Goal: Information Seeking & Learning: Understand process/instructions

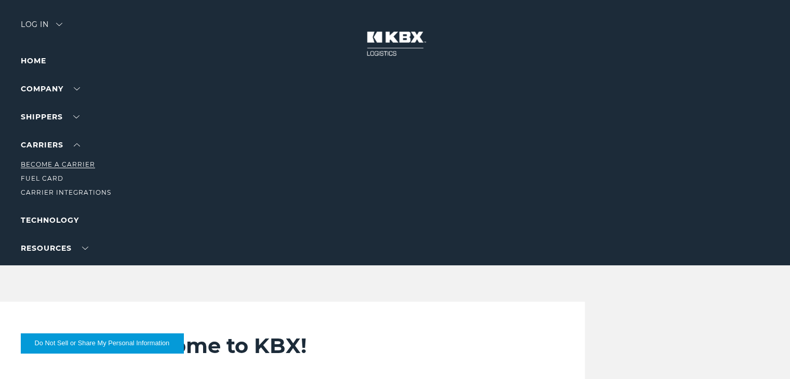
click at [73, 163] on link "Become a Carrier" at bounding box center [58, 165] width 74 height 8
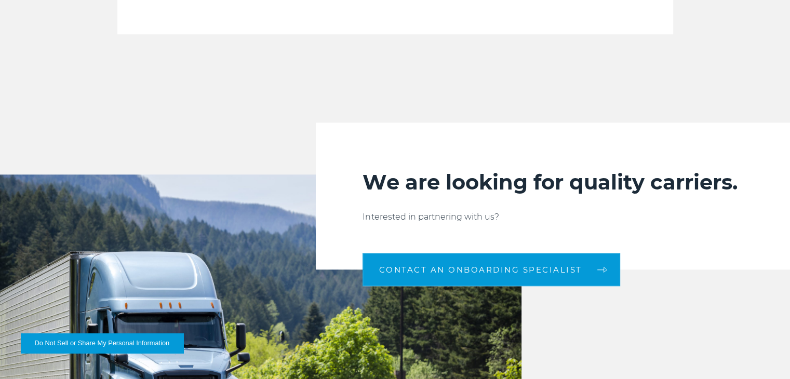
scroll to position [1009, 0]
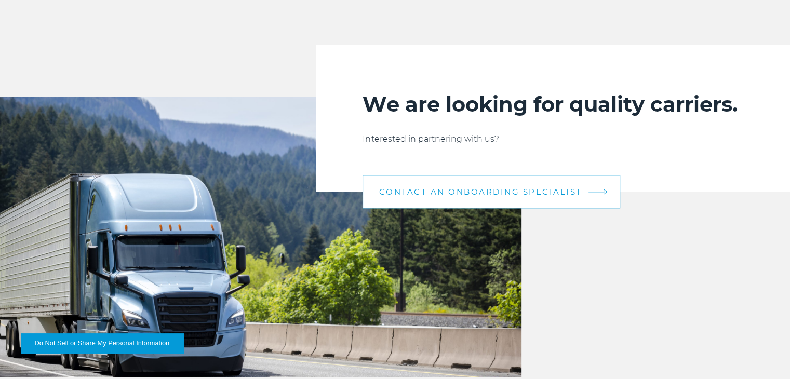
click at [464, 194] on span "CONTACT AN ONBOARDING SPECIALIST" at bounding box center [480, 192] width 203 height 8
click at [505, 194] on span "CONTACT AN ONBOARDING SPECIALIST" at bounding box center [480, 192] width 203 height 8
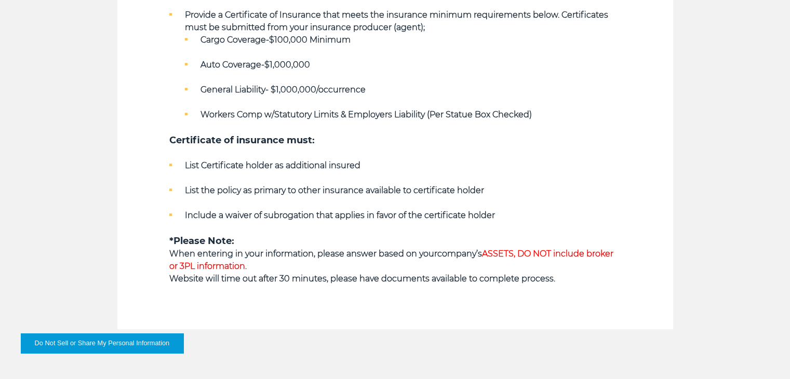
scroll to position [663, 0]
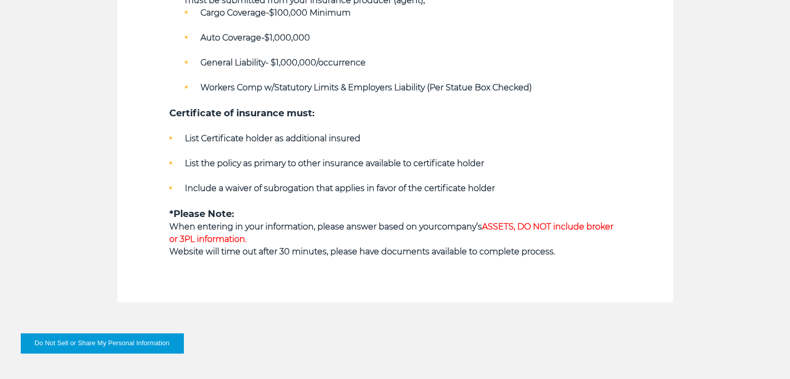
click at [467, 228] on strong "company’s ASSETS, DO NOT include broker or 3PL information." at bounding box center [391, 233] width 444 height 22
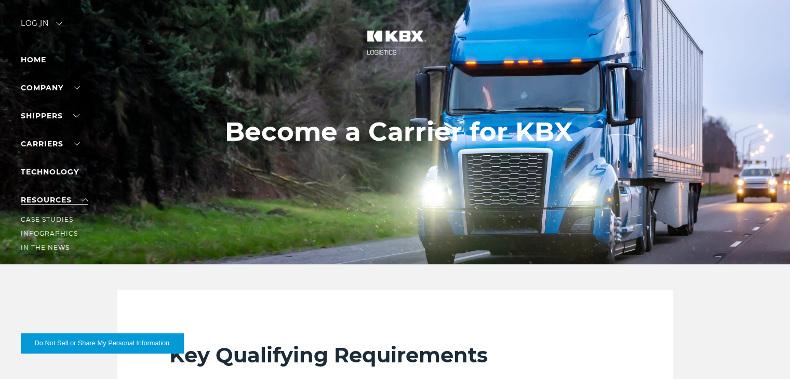
scroll to position [0, 0]
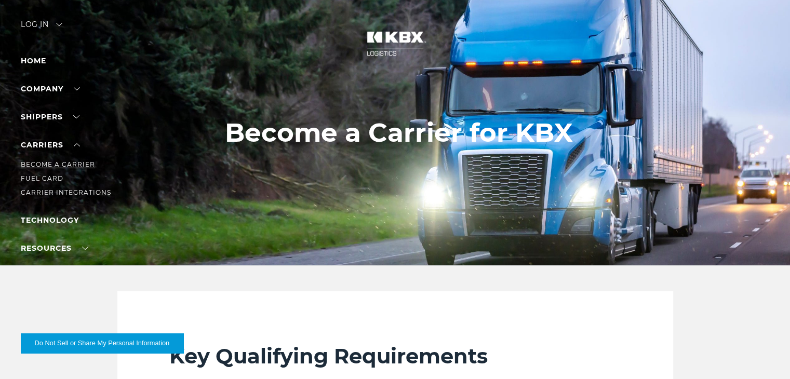
click at [67, 163] on link "Become a Carrier" at bounding box center [58, 165] width 74 height 8
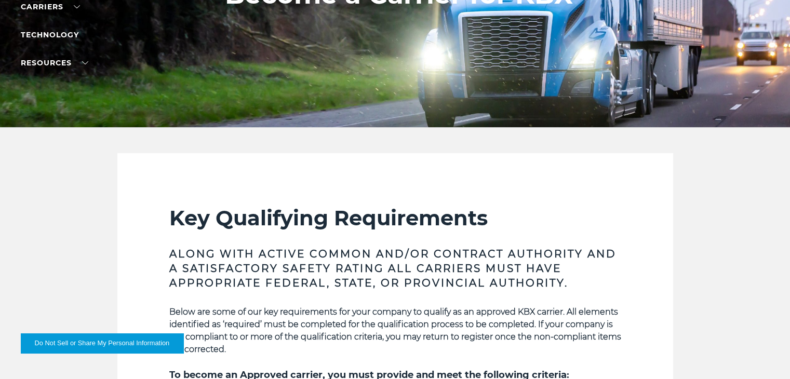
click at [296, 221] on h2 "Key Qualifying Requirements" at bounding box center [395, 218] width 452 height 26
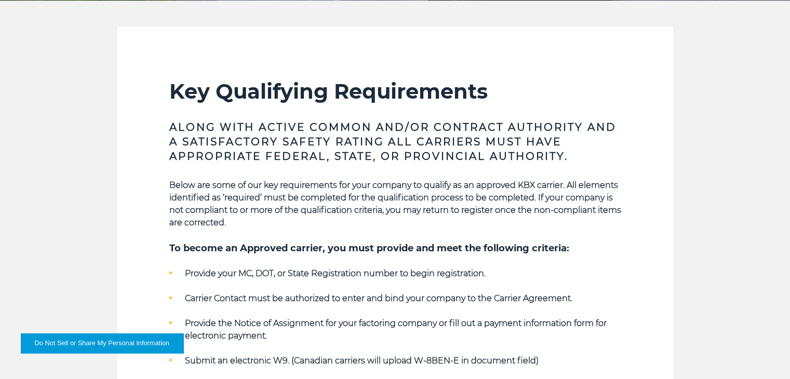
scroll to position [277, 0]
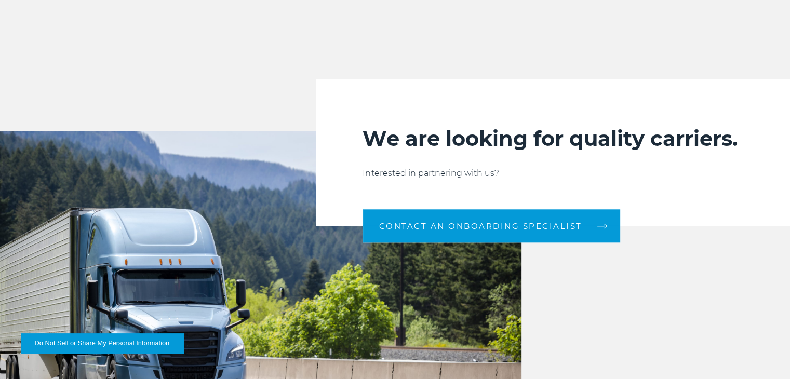
scroll to position [836, 0]
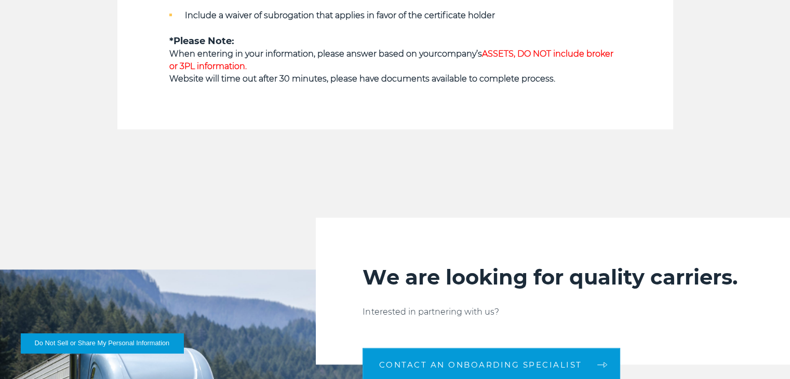
click at [518, 55] on span "ASSETS, DO NOT include broker or 3PL information." at bounding box center [391, 60] width 444 height 22
click at [513, 55] on span "ASSETS, DO NOT include broker or 3PL information." at bounding box center [391, 60] width 444 height 22
click at [509, 55] on span "ASSETS, DO NOT include broker or 3PL information." at bounding box center [391, 60] width 444 height 22
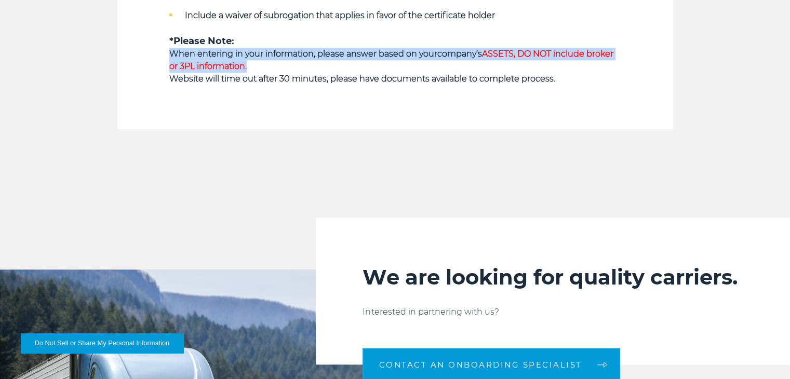
click at [509, 55] on span "ASSETS, DO NOT include broker or 3PL information." at bounding box center [391, 60] width 444 height 22
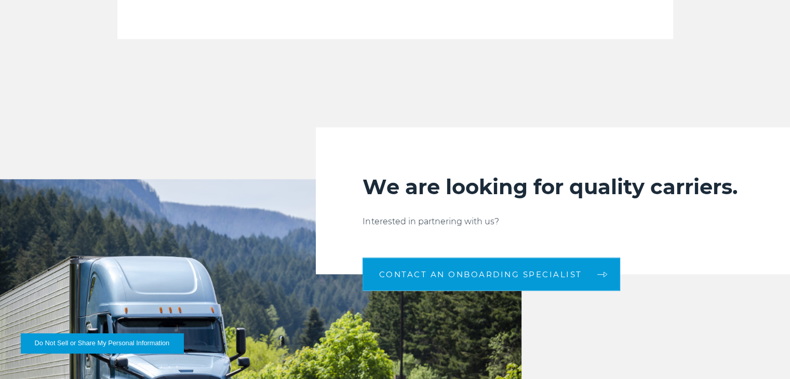
scroll to position [975, 0]
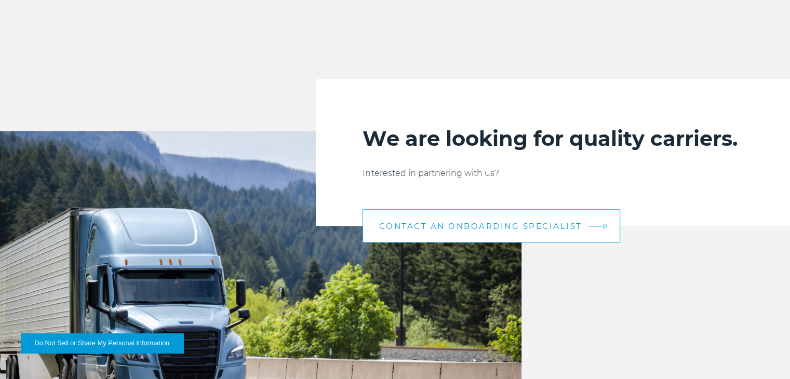
click at [457, 218] on link "CONTACT AN ONBOARDING SPECIALIST" at bounding box center [492, 225] width 258 height 33
click at [469, 229] on span "CONTACT AN ONBOARDING SPECIALIST" at bounding box center [480, 226] width 203 height 8
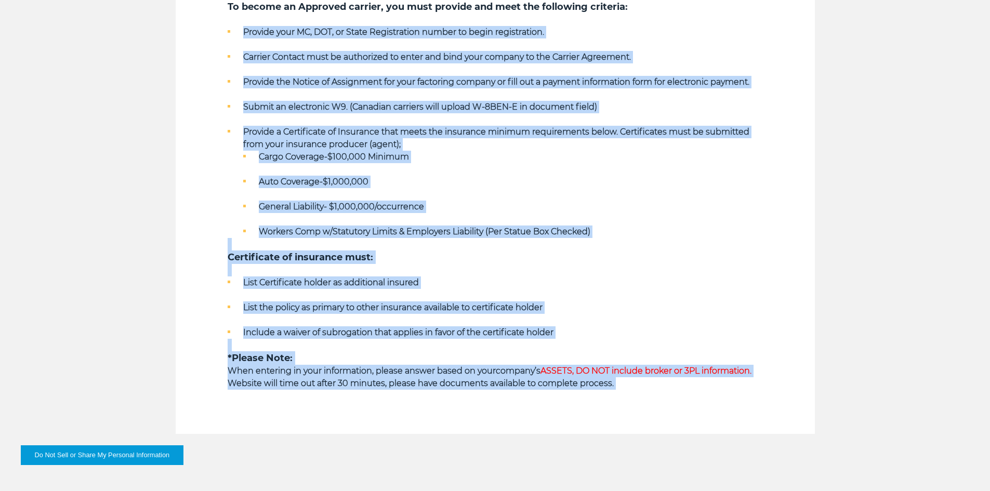
scroll to position [594, 0]
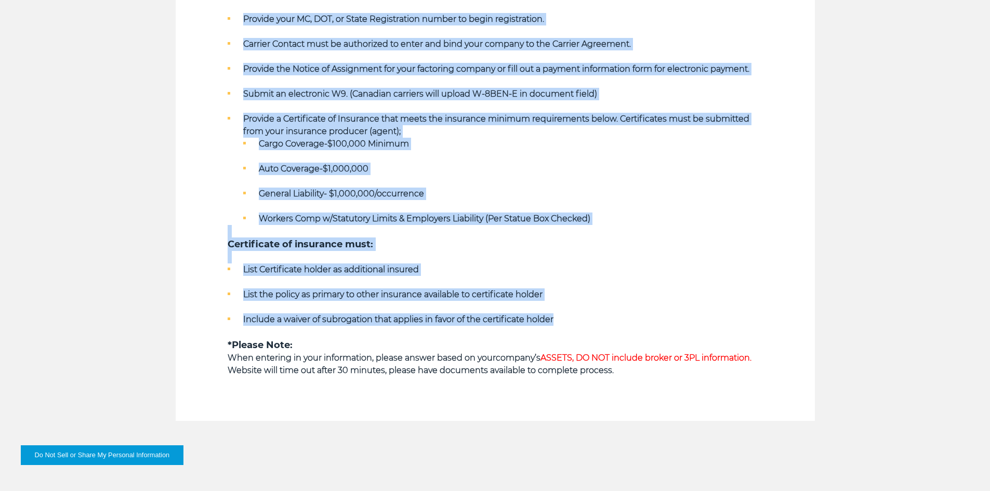
drag, startPoint x: 243, startPoint y: 155, endPoint x: 562, endPoint y: 318, distance: 357.9
click at [562, 318] on div "Below are some of our key requirements for your company to qualify as an approv…" at bounding box center [495, 157] width 535 height 440
copy div "Provide your MC, DOT, or State Registration number to begin registration. Carri…"
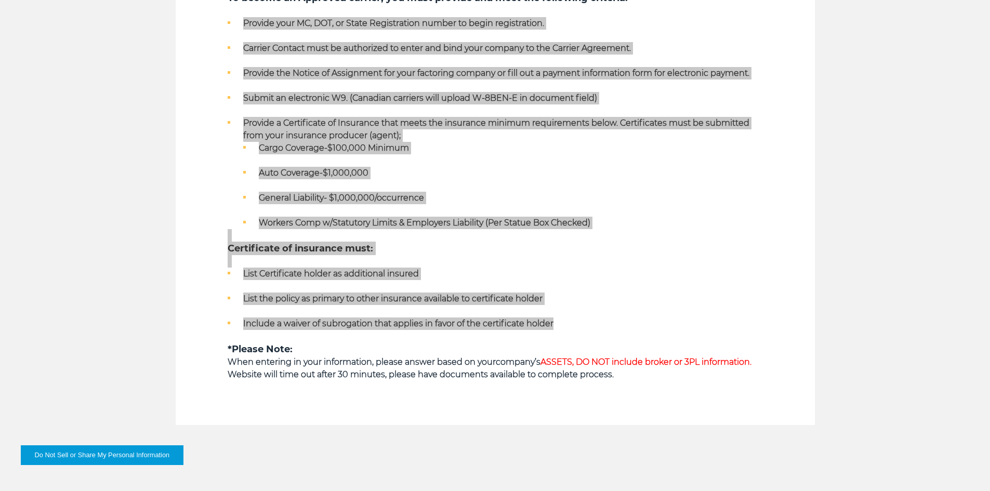
scroll to position [420, 0]
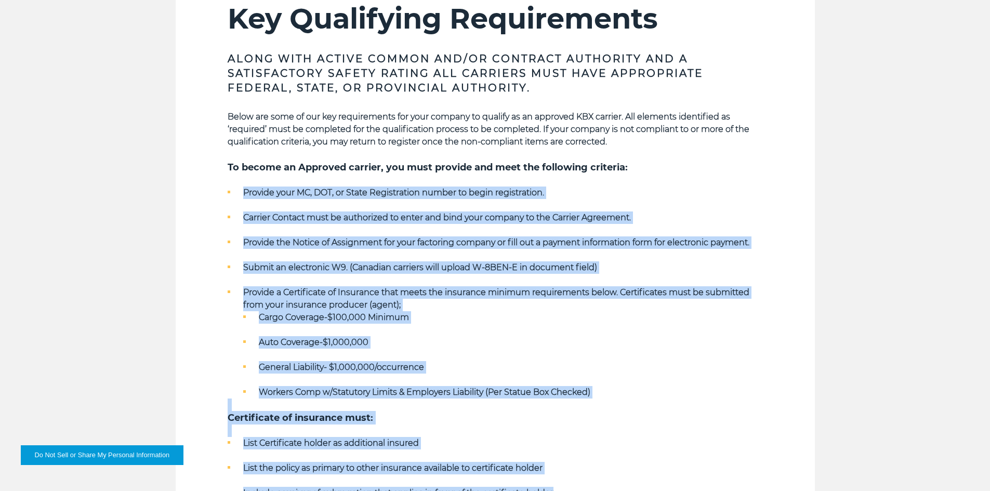
click at [490, 320] on li "Cargo Coverage-$100,000 Minimum" at bounding box center [503, 317] width 520 height 12
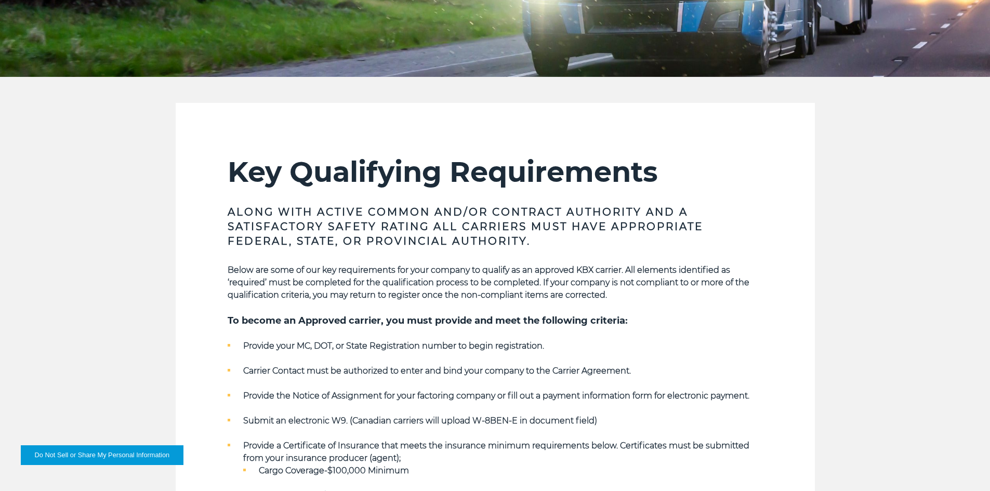
scroll to position [277, 0]
